Goal: Task Accomplishment & Management: Manage account settings

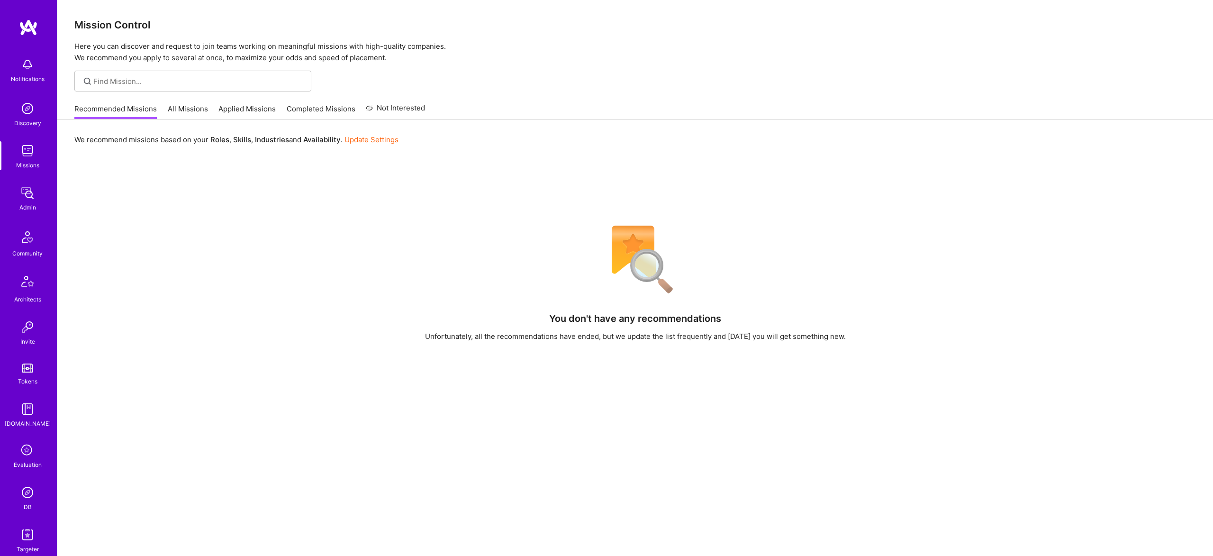
click at [34, 495] on img at bounding box center [27, 492] width 19 height 19
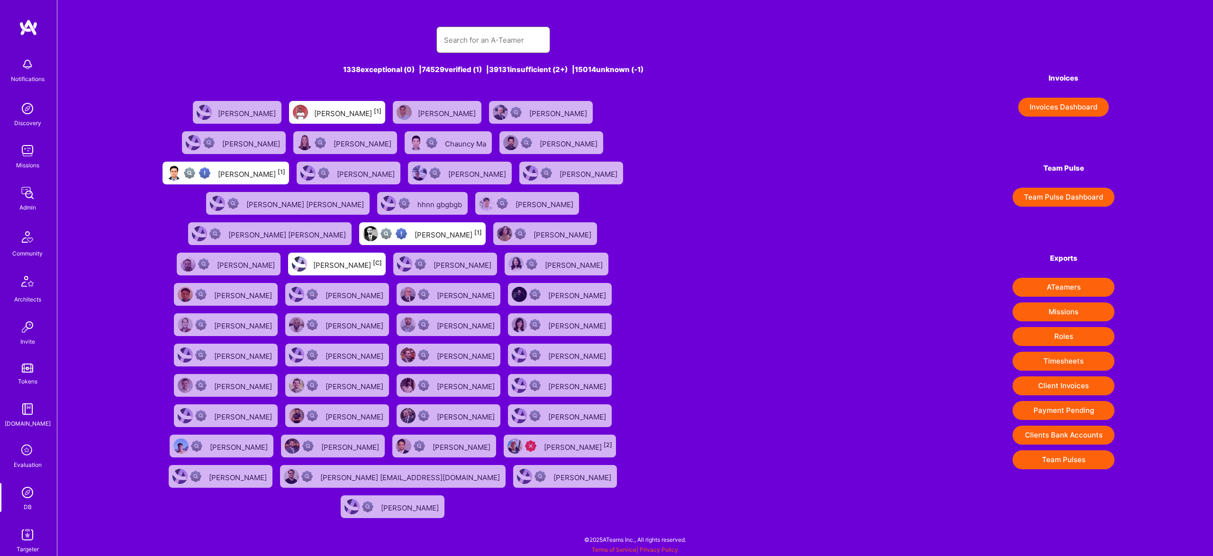
click at [499, 44] on input "text" at bounding box center [493, 40] width 99 height 24
paste input "[EMAIL_ADDRESS][DOMAIN_NAME]"
type input "[EMAIL_ADDRESS][DOMAIN_NAME]"
click at [499, 43] on input "text" at bounding box center [493, 40] width 99 height 24
paste input "[EMAIL_ADDRESS][DOMAIN_NAME]"
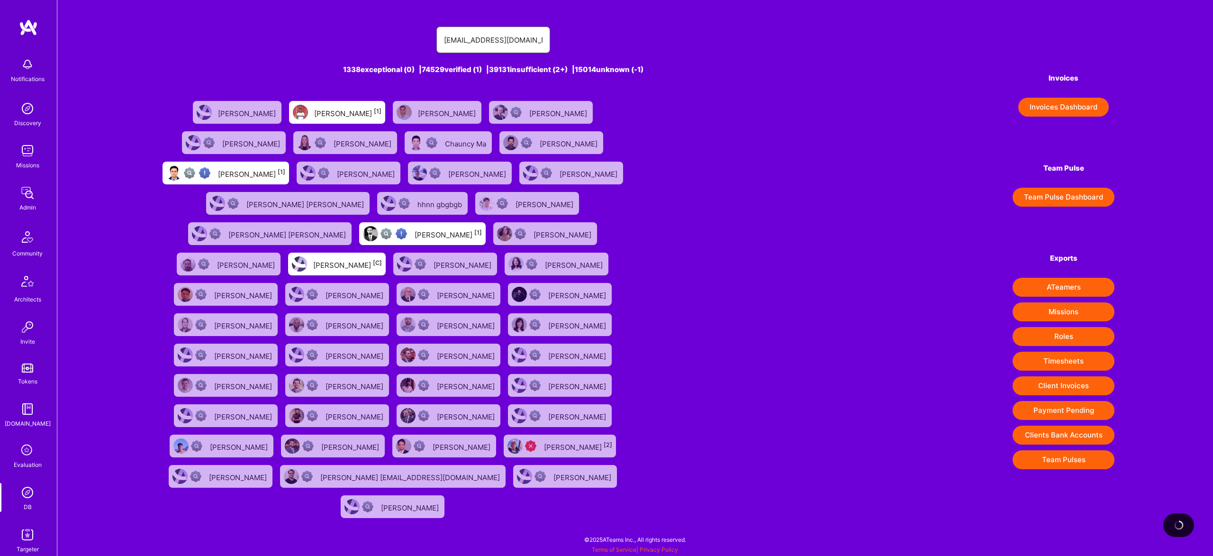
type input "[EMAIL_ADDRESS][DOMAIN_NAME]"
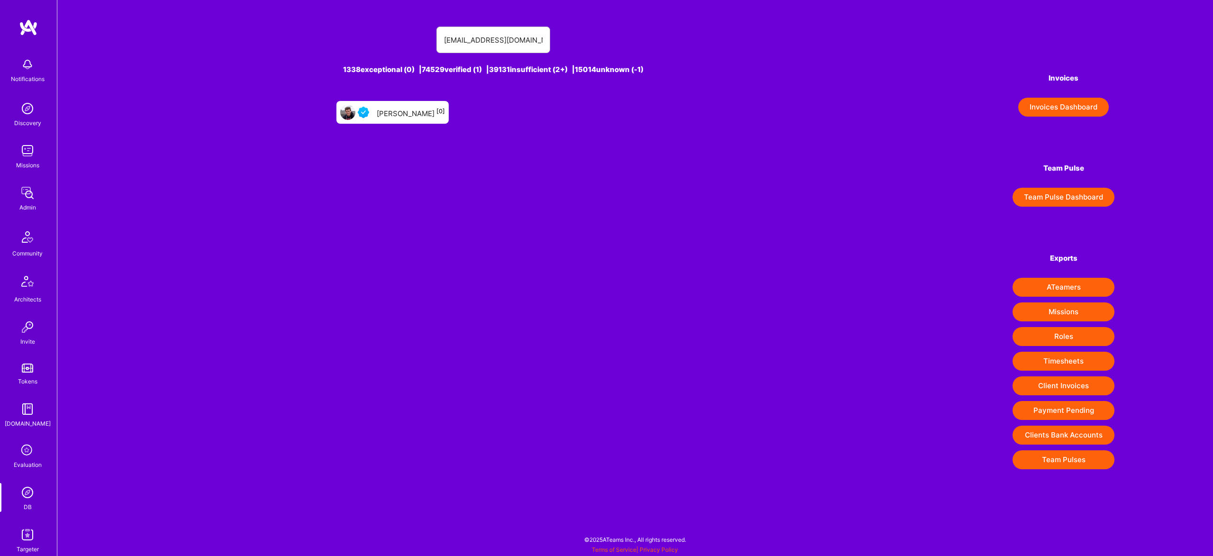
click at [410, 116] on div "[PERSON_NAME] [0]" at bounding box center [411, 112] width 68 height 12
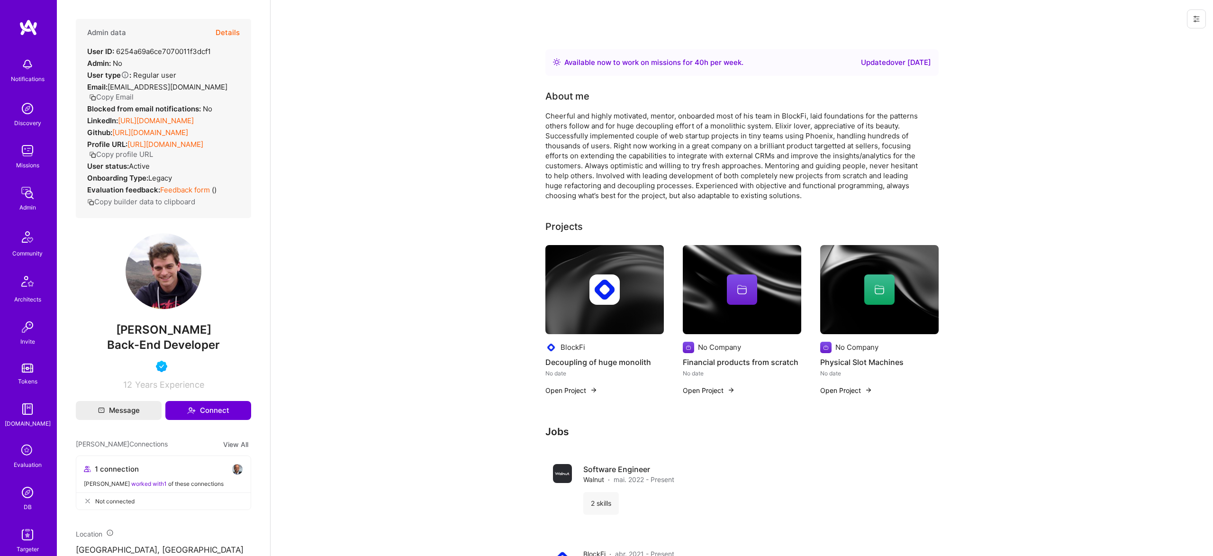
click at [225, 34] on button "Details" at bounding box center [228, 32] width 24 height 27
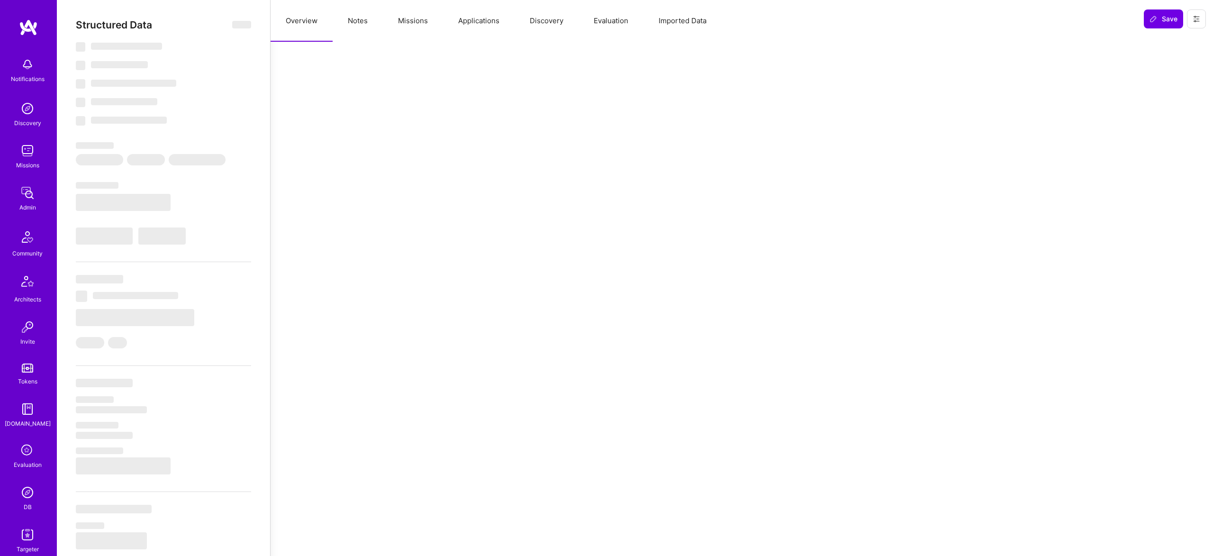
drag, startPoint x: 430, startPoint y: 25, endPoint x: 457, endPoint y: 25, distance: 27.5
click at [455, 25] on div "Overview Notes Missions Applications Discovery Evaluation Imported Data" at bounding box center [704, 21] width 866 height 42
click at [483, 24] on button "Applications" at bounding box center [479, 21] width 72 height 42
select select "Right Now"
select select "5"
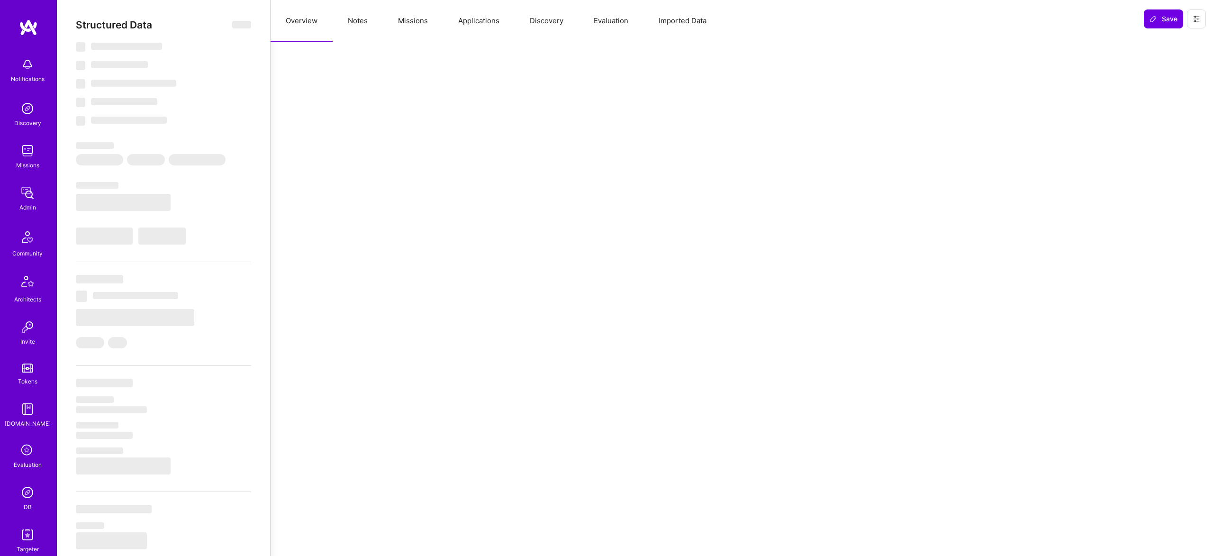
select select "4"
select select "6"
select select "PL"
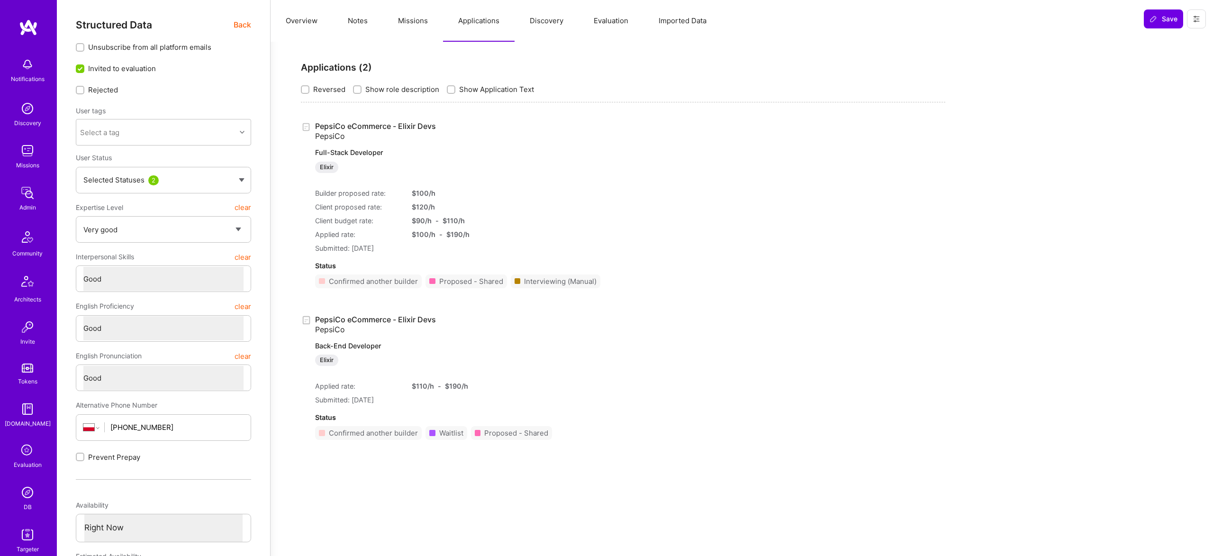
click at [428, 18] on button "Missions" at bounding box center [413, 21] width 60 height 42
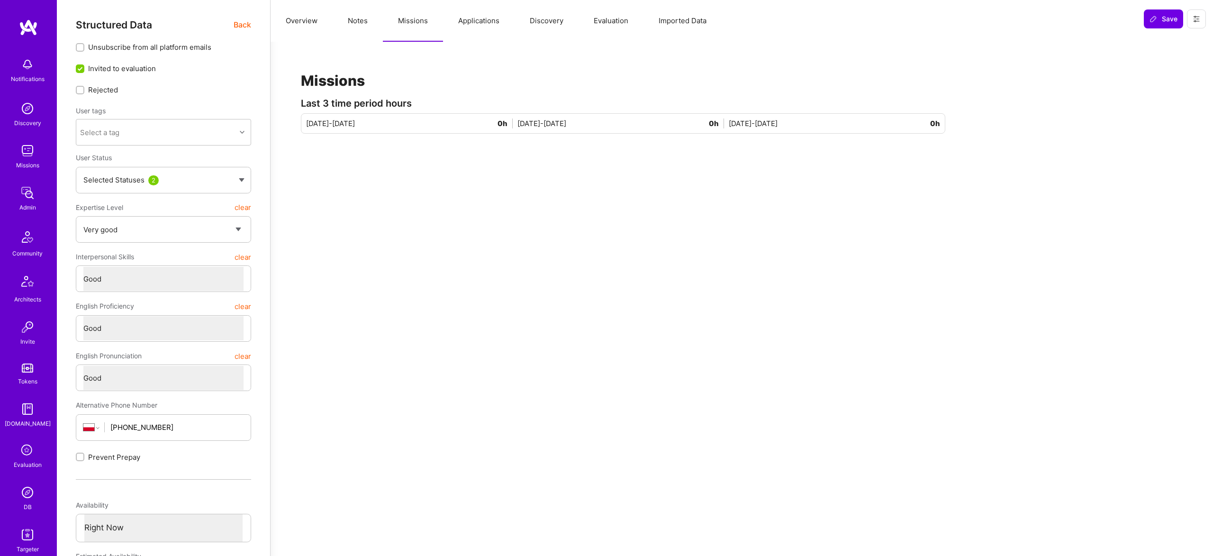
click at [478, 21] on button "Applications" at bounding box center [479, 21] width 72 height 42
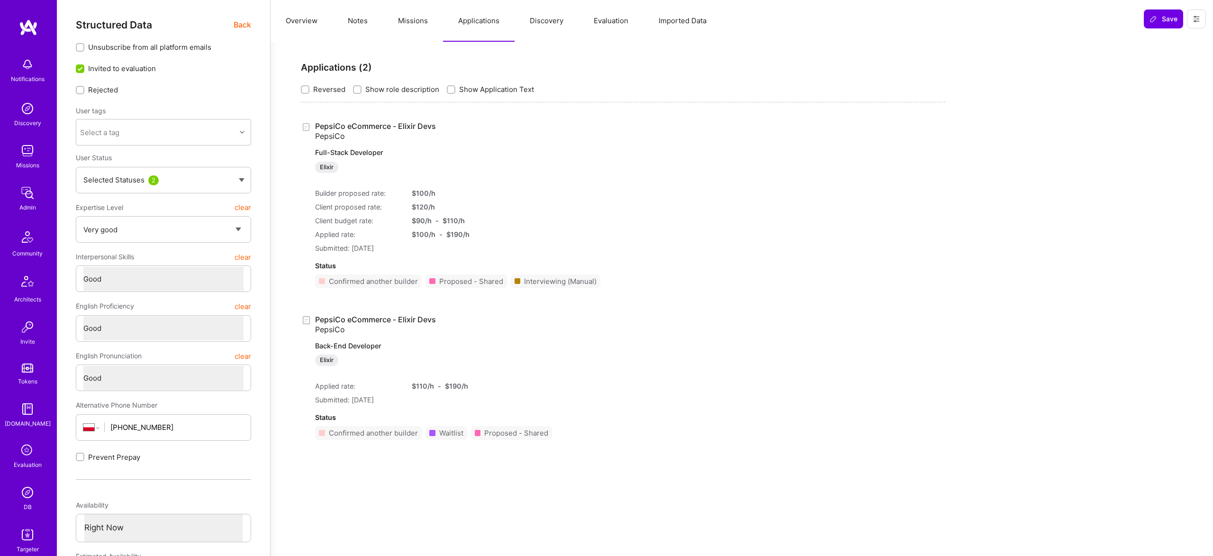
click at [321, 21] on button "Overview" at bounding box center [302, 21] width 62 height 42
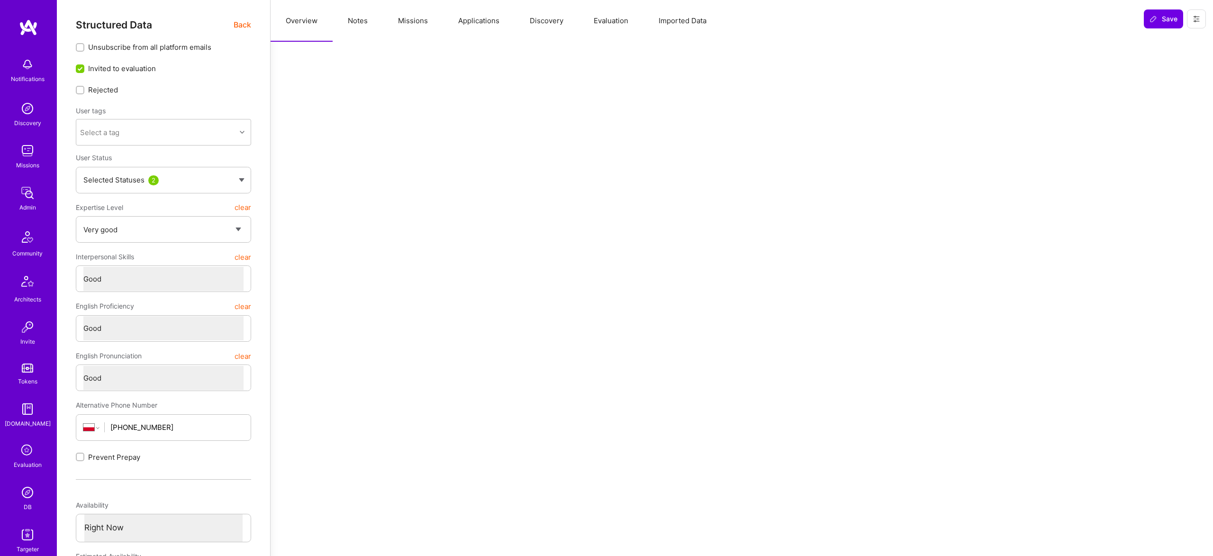
click at [392, 21] on button "Missions" at bounding box center [413, 21] width 60 height 42
click at [366, 22] on button "Notes" at bounding box center [358, 21] width 50 height 42
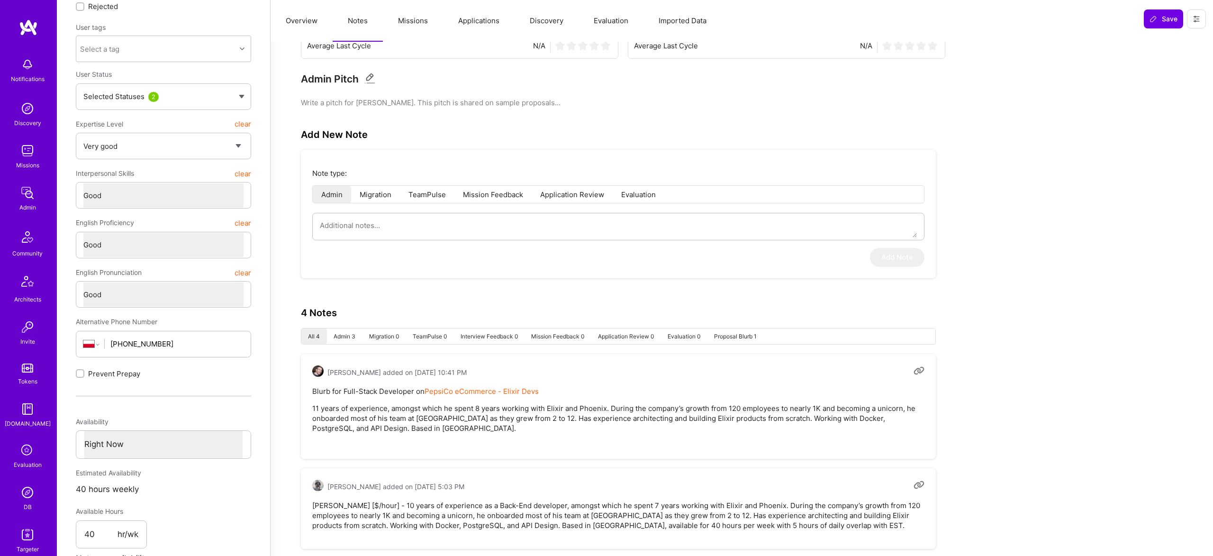
scroll to position [329, 0]
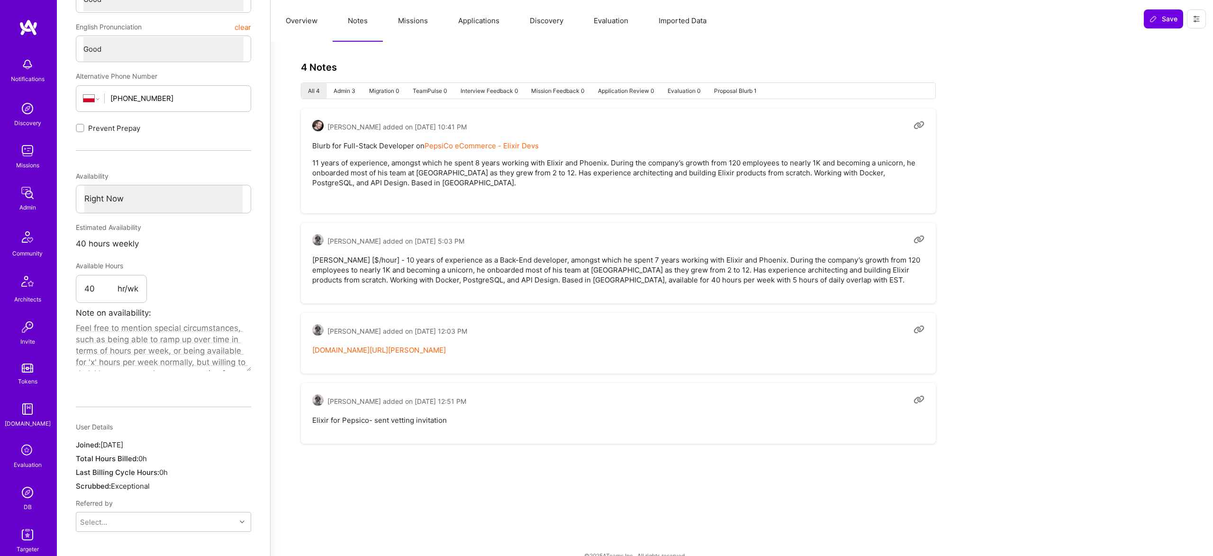
click at [522, 22] on button "Discovery" at bounding box center [547, 21] width 64 height 42
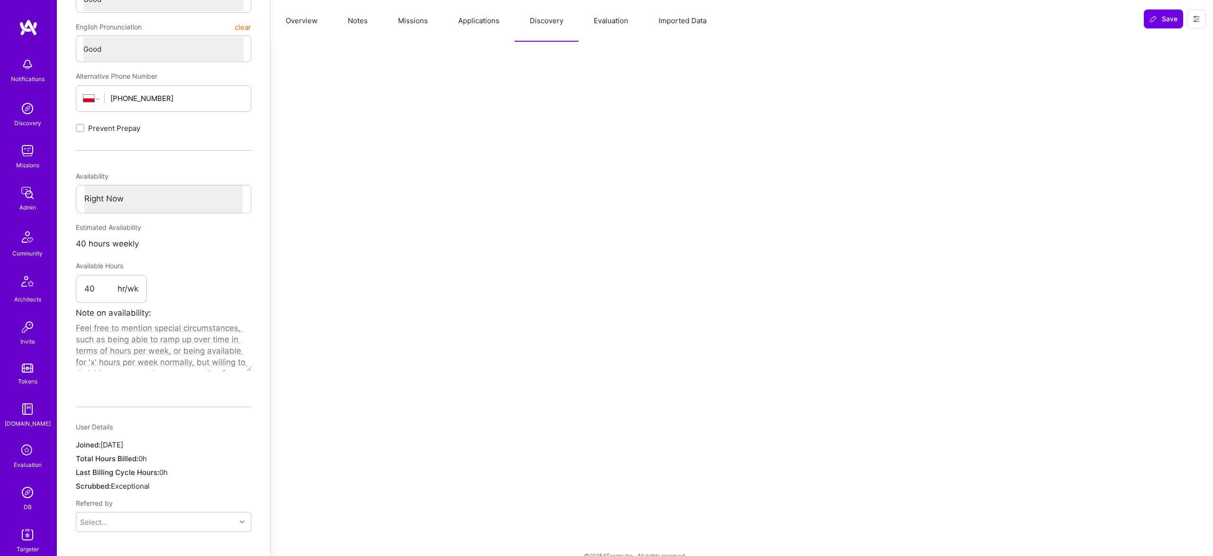
click at [619, 18] on button "Evaluation" at bounding box center [611, 21] width 65 height 42
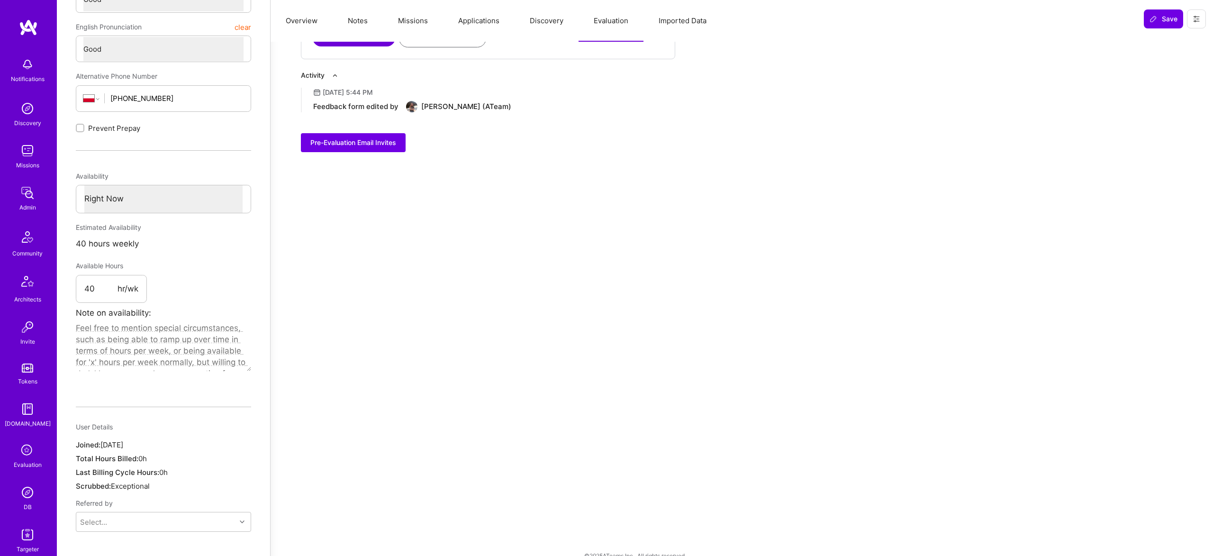
click at [685, 18] on button "Imported Data" at bounding box center [683, 21] width 78 height 42
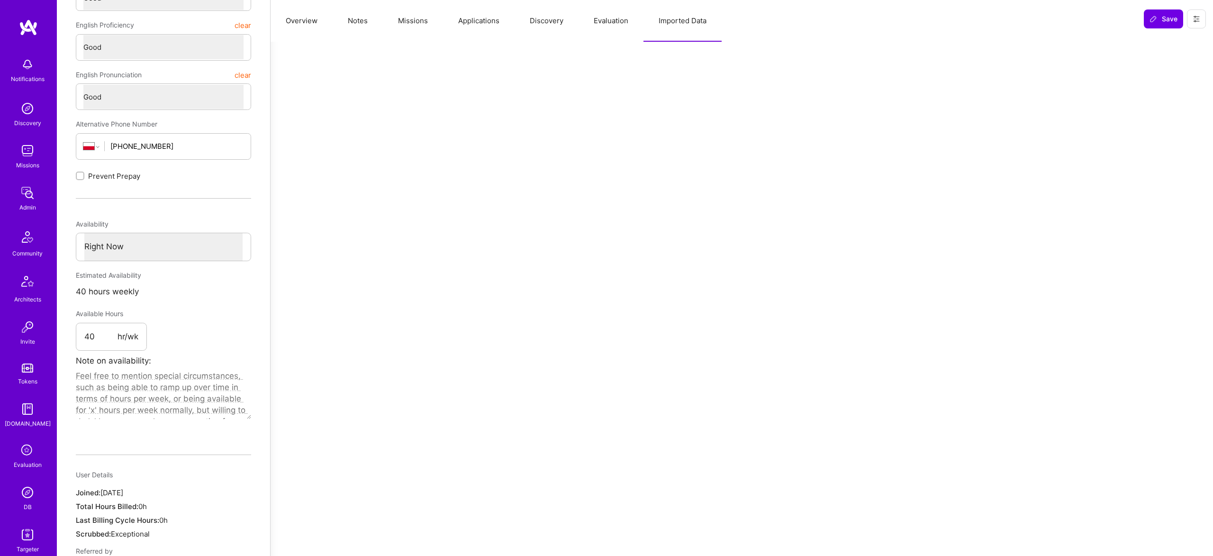
scroll to position [0, 0]
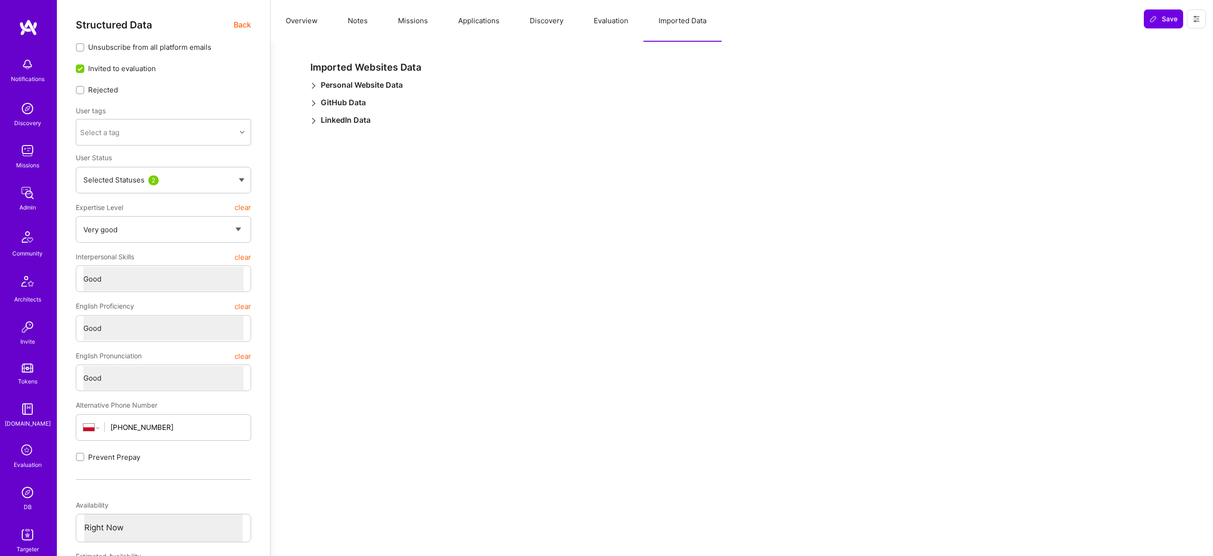
click at [354, 12] on button "Notes" at bounding box center [358, 21] width 50 height 42
type textarea "x"
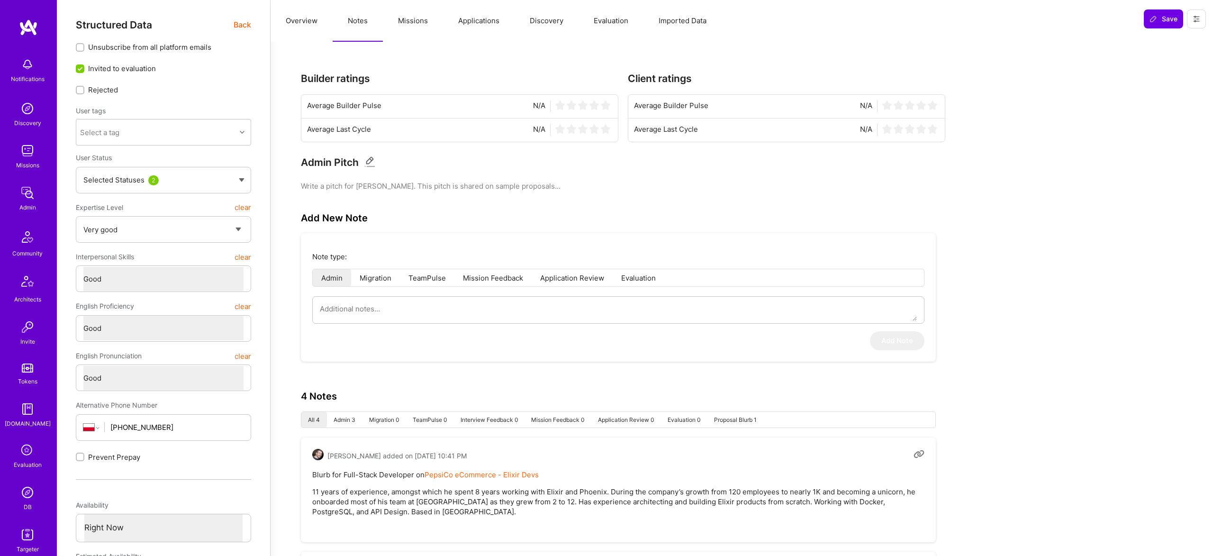
click at [306, 23] on button "Overview" at bounding box center [302, 21] width 62 height 42
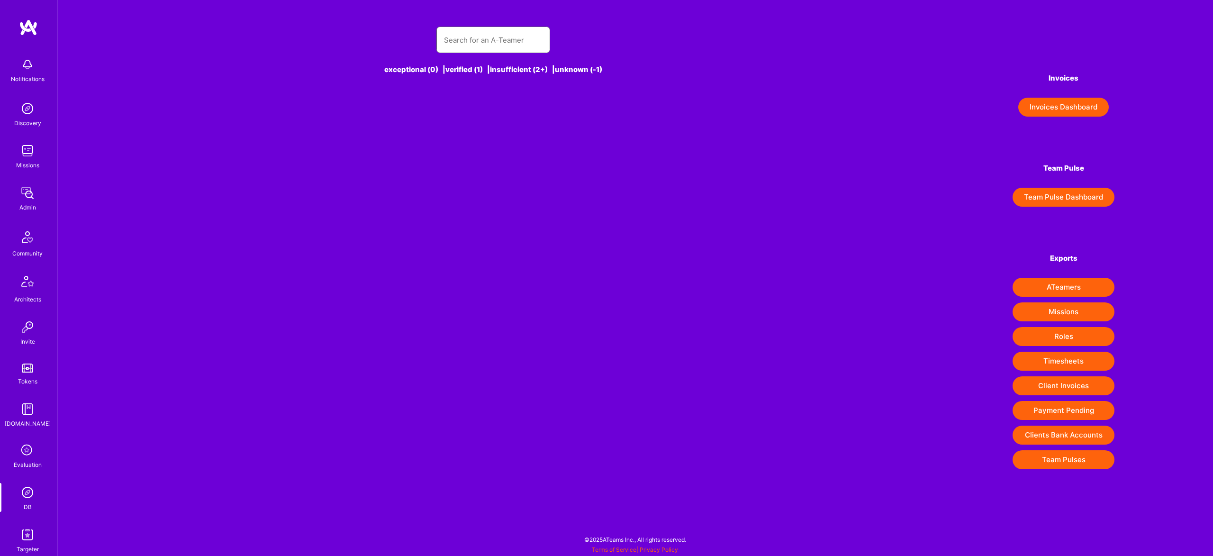
click at [487, 34] on input "text" at bounding box center [493, 40] width 99 height 24
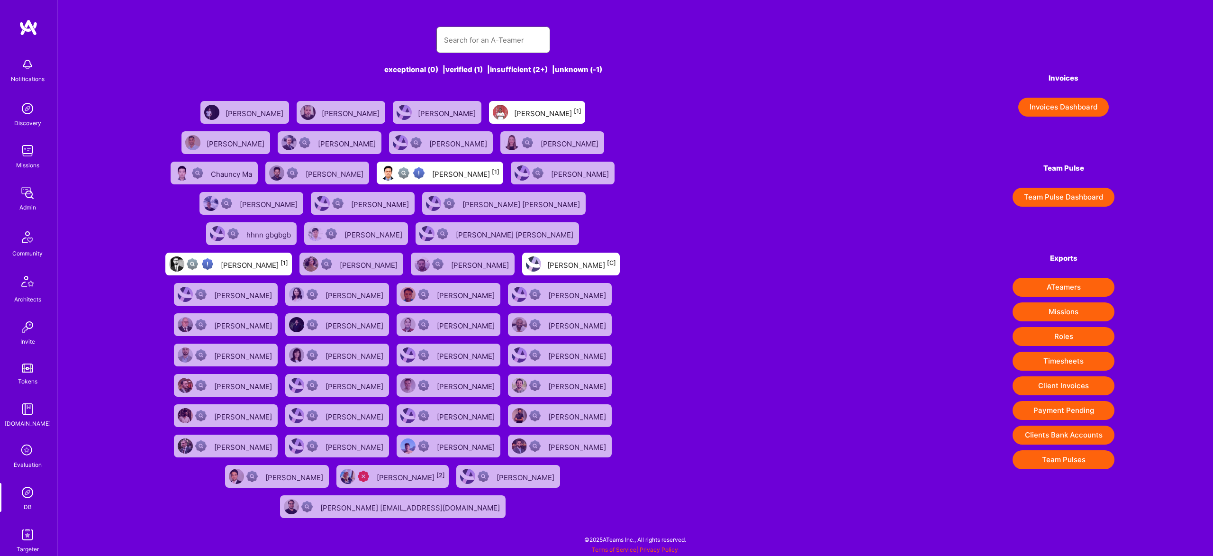
paste input "[PERSON_NAME]"
type input "[PERSON_NAME]"
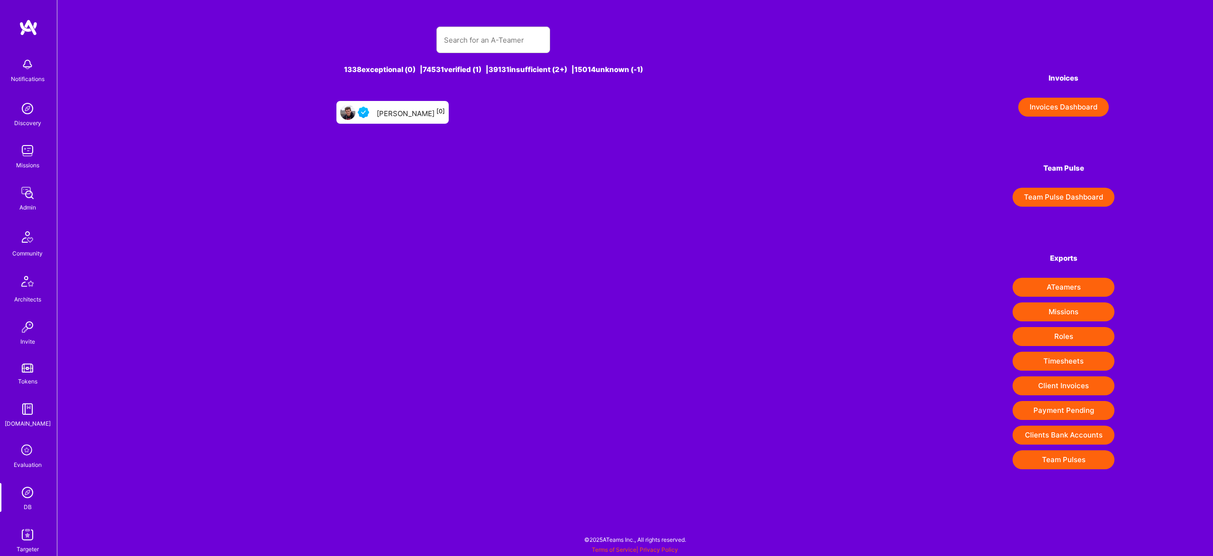
click at [407, 115] on div "[PERSON_NAME] [0]" at bounding box center [411, 112] width 68 height 12
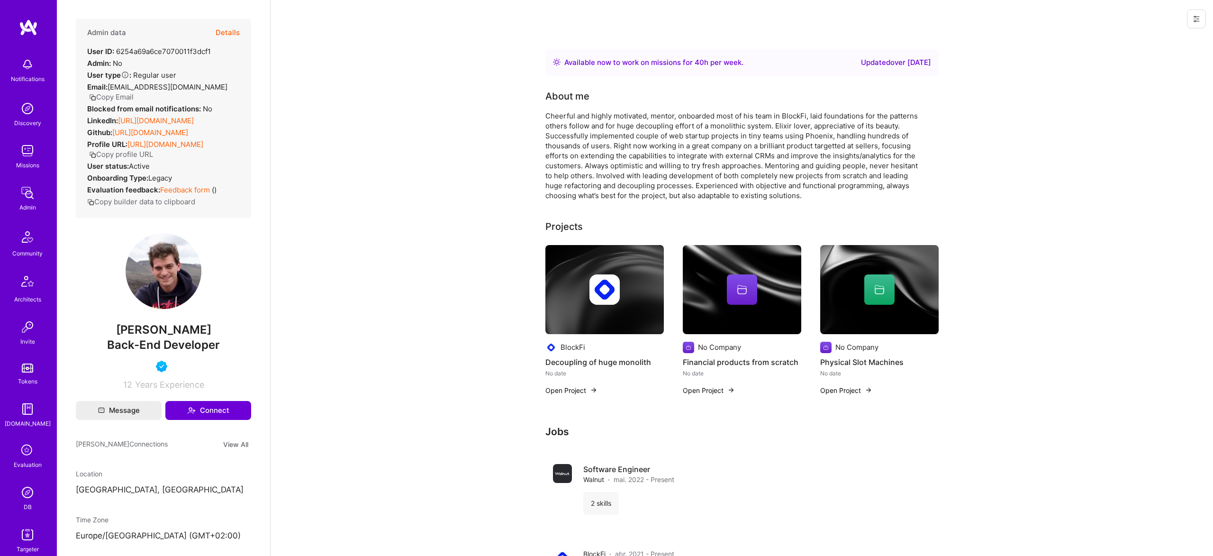
click at [227, 34] on button "Details" at bounding box center [228, 32] width 24 height 27
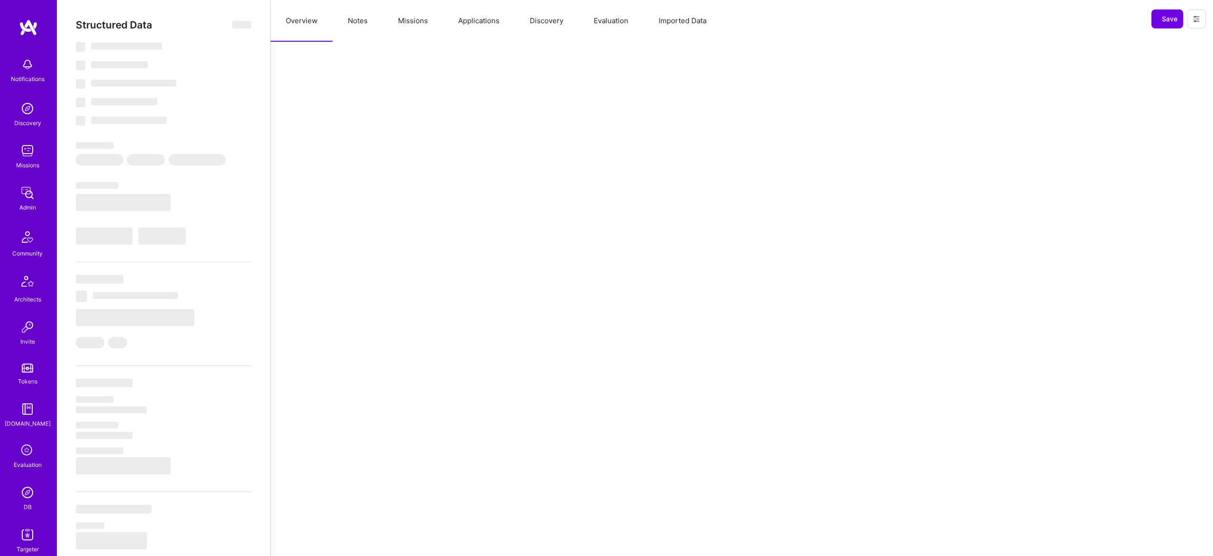
select select "Right Now"
select select "5"
select select "4"
select select "6"
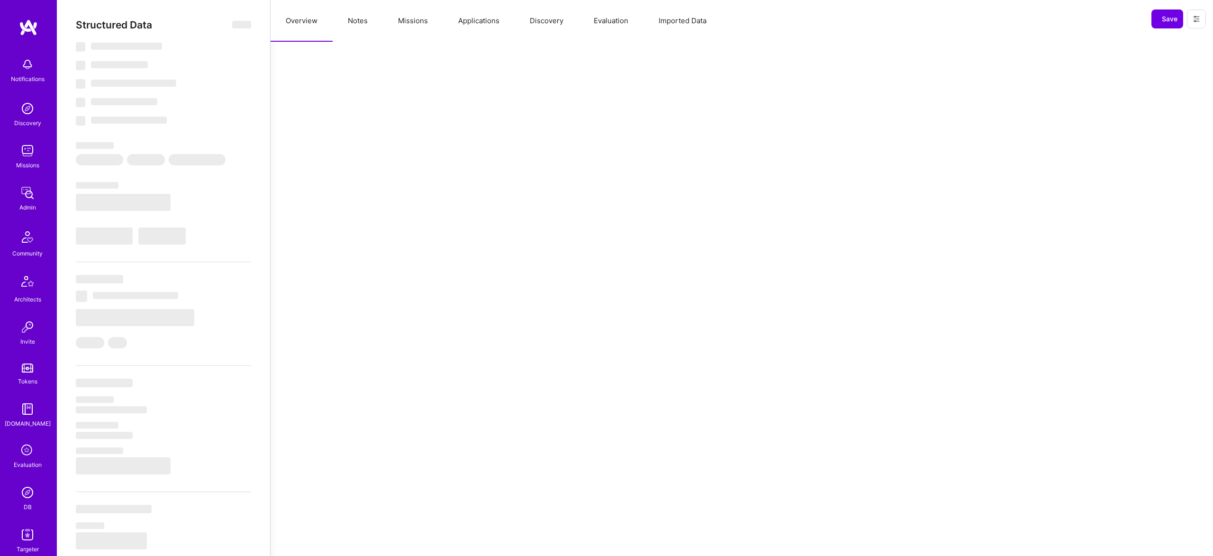
select select "PL"
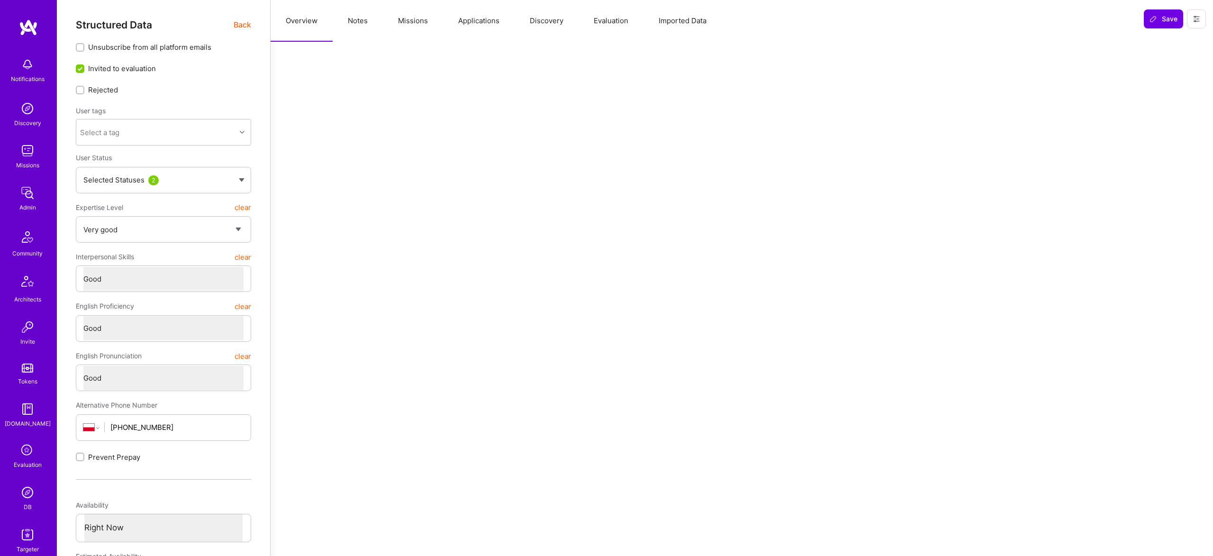
click at [596, 23] on button "Evaluation" at bounding box center [611, 21] width 65 height 42
